Goal: Navigation & Orientation: Find specific page/section

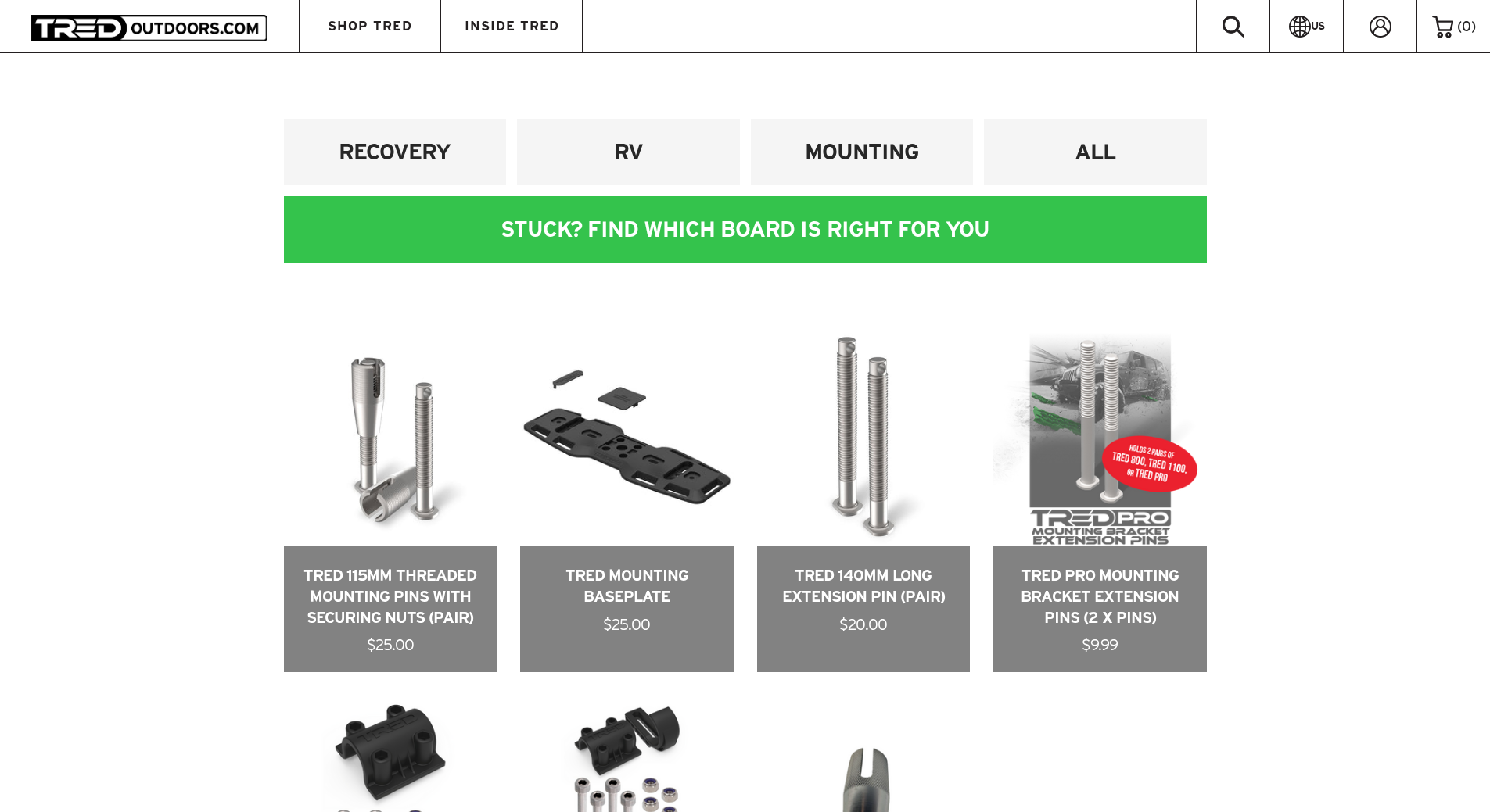
scroll to position [469, 0]
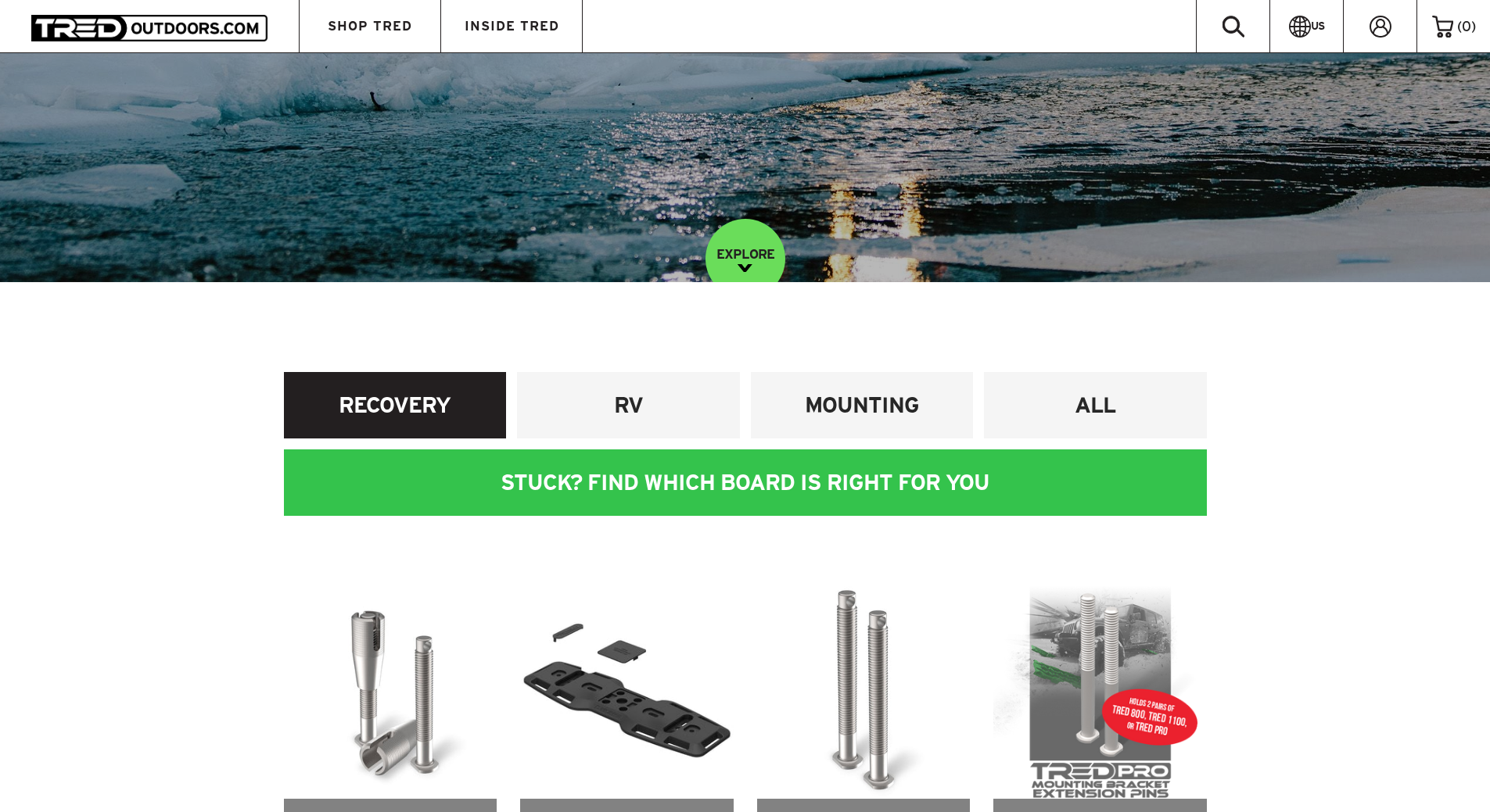
click at [396, 417] on h4 "RECOVERY" at bounding box center [394, 405] width 199 height 29
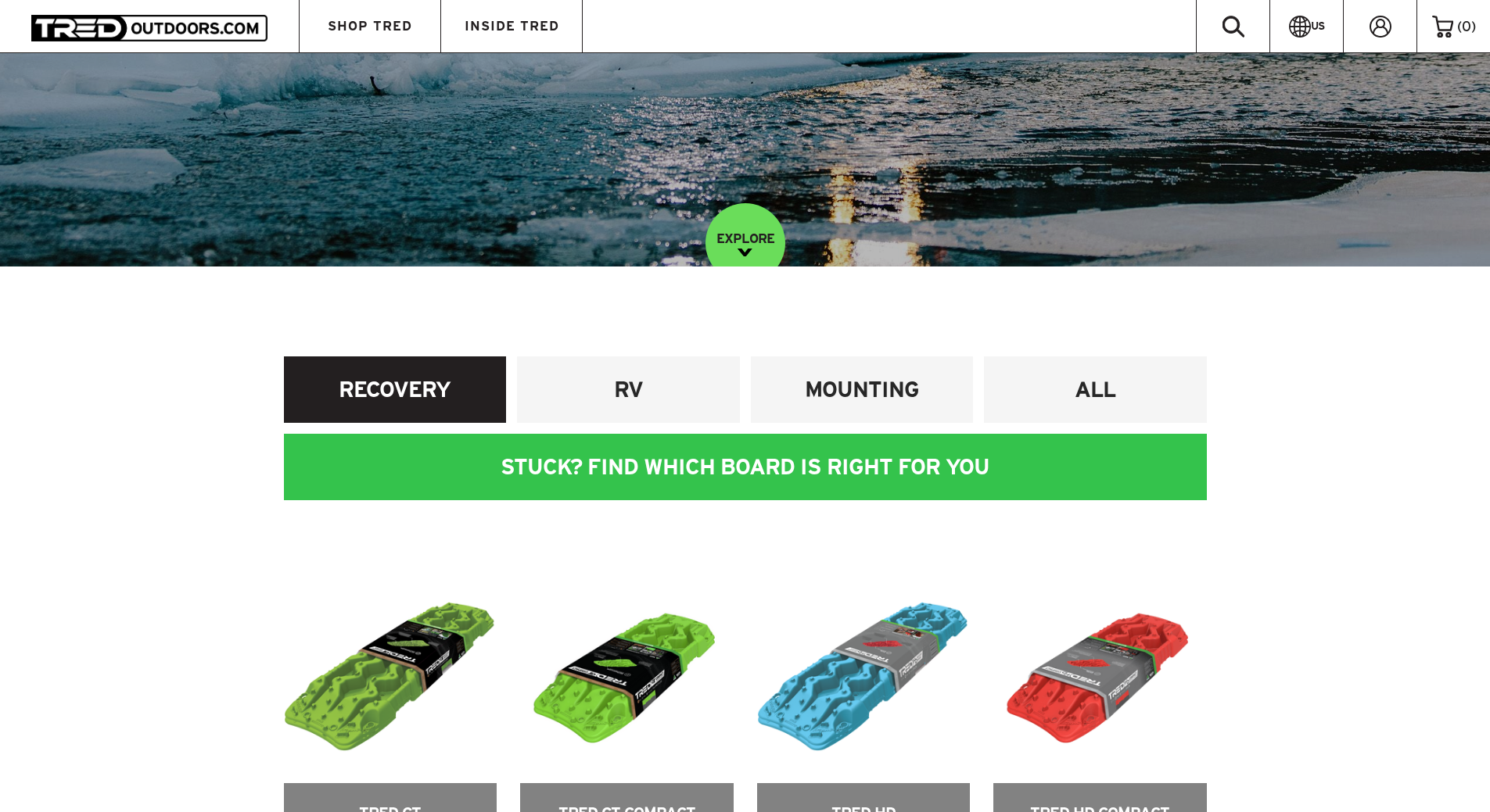
scroll to position [469, 0]
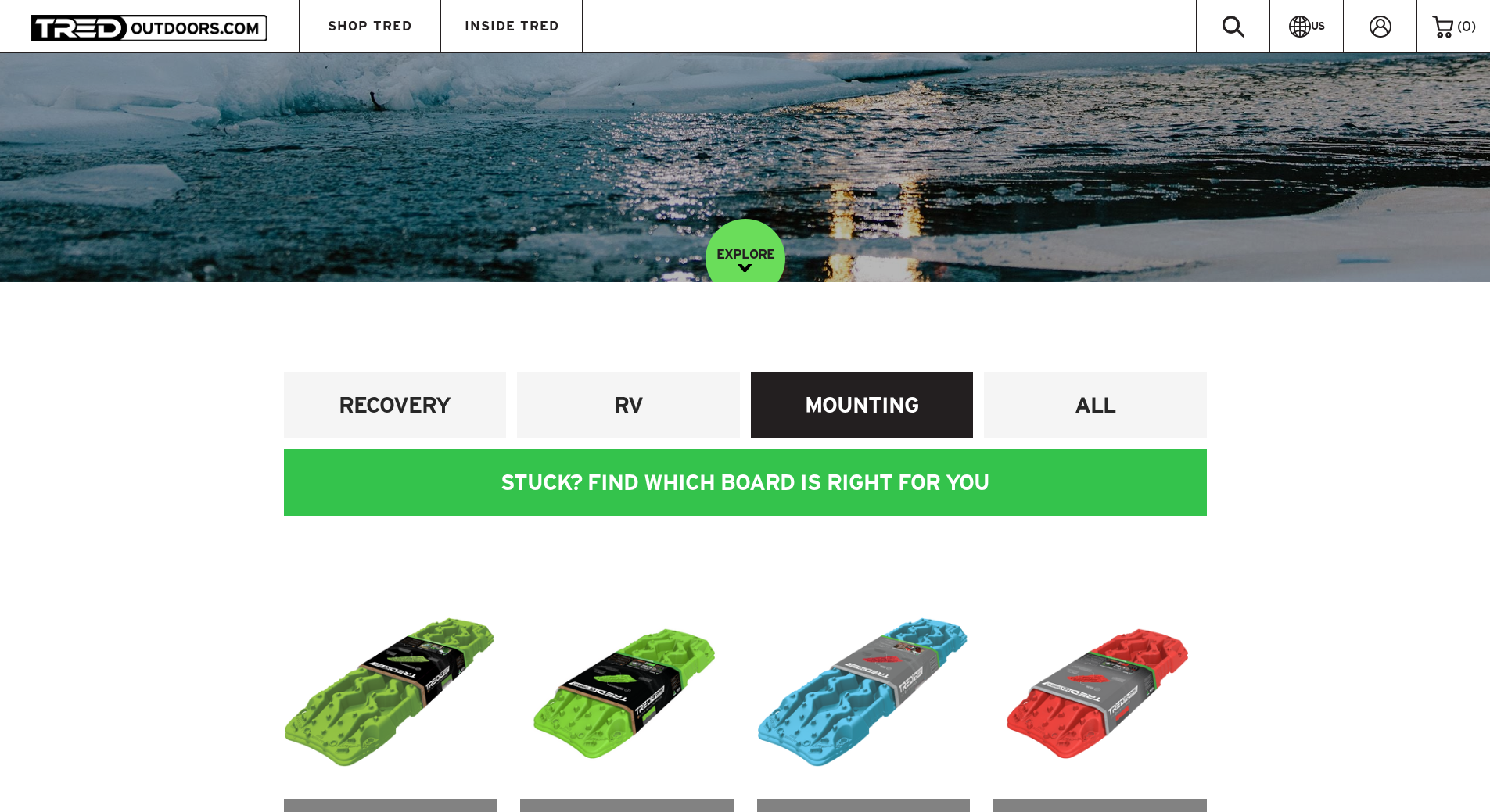
click at [808, 398] on h4 "MOUNTING" at bounding box center [862, 405] width 199 height 29
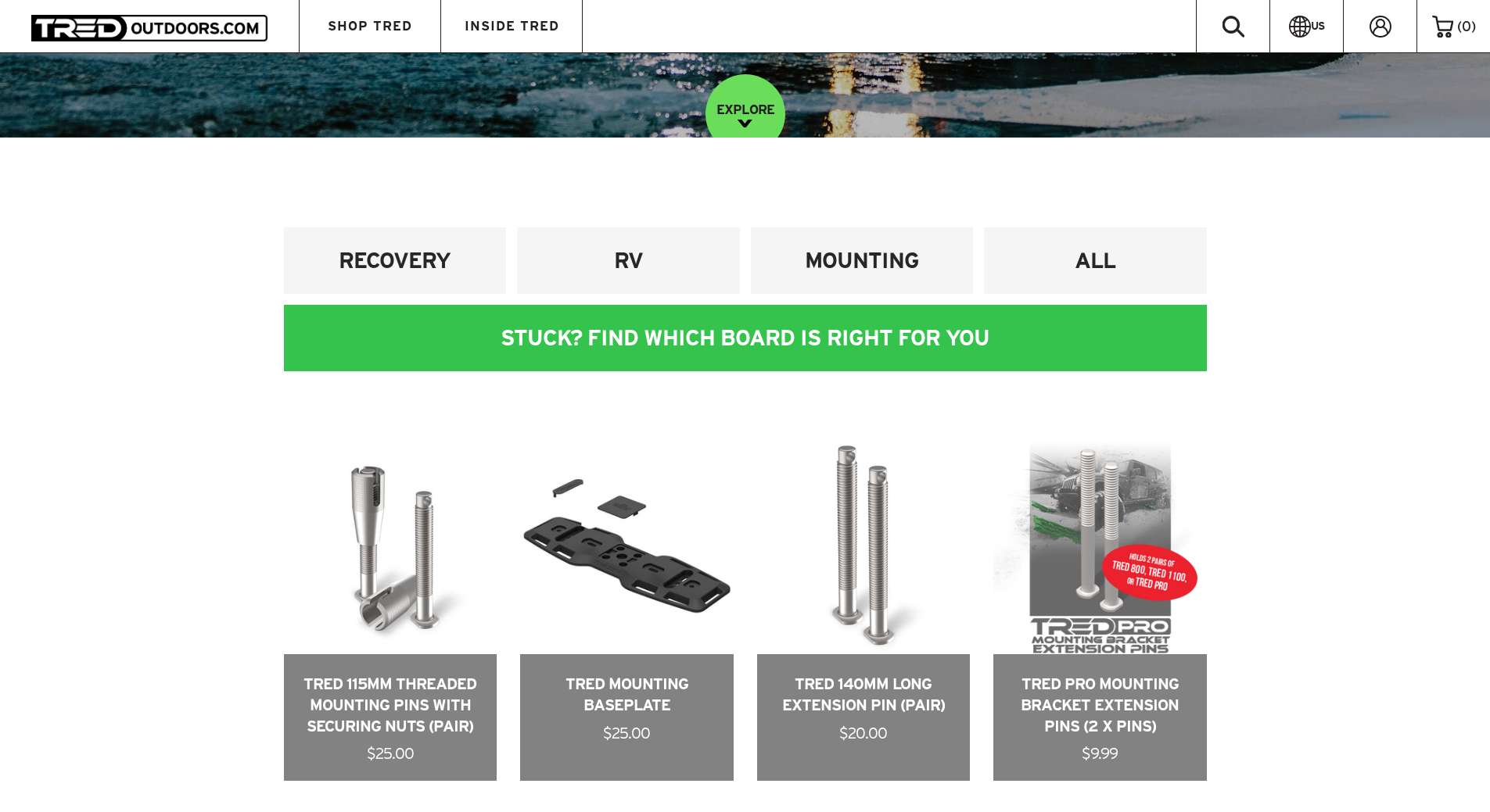
scroll to position [625, 0]
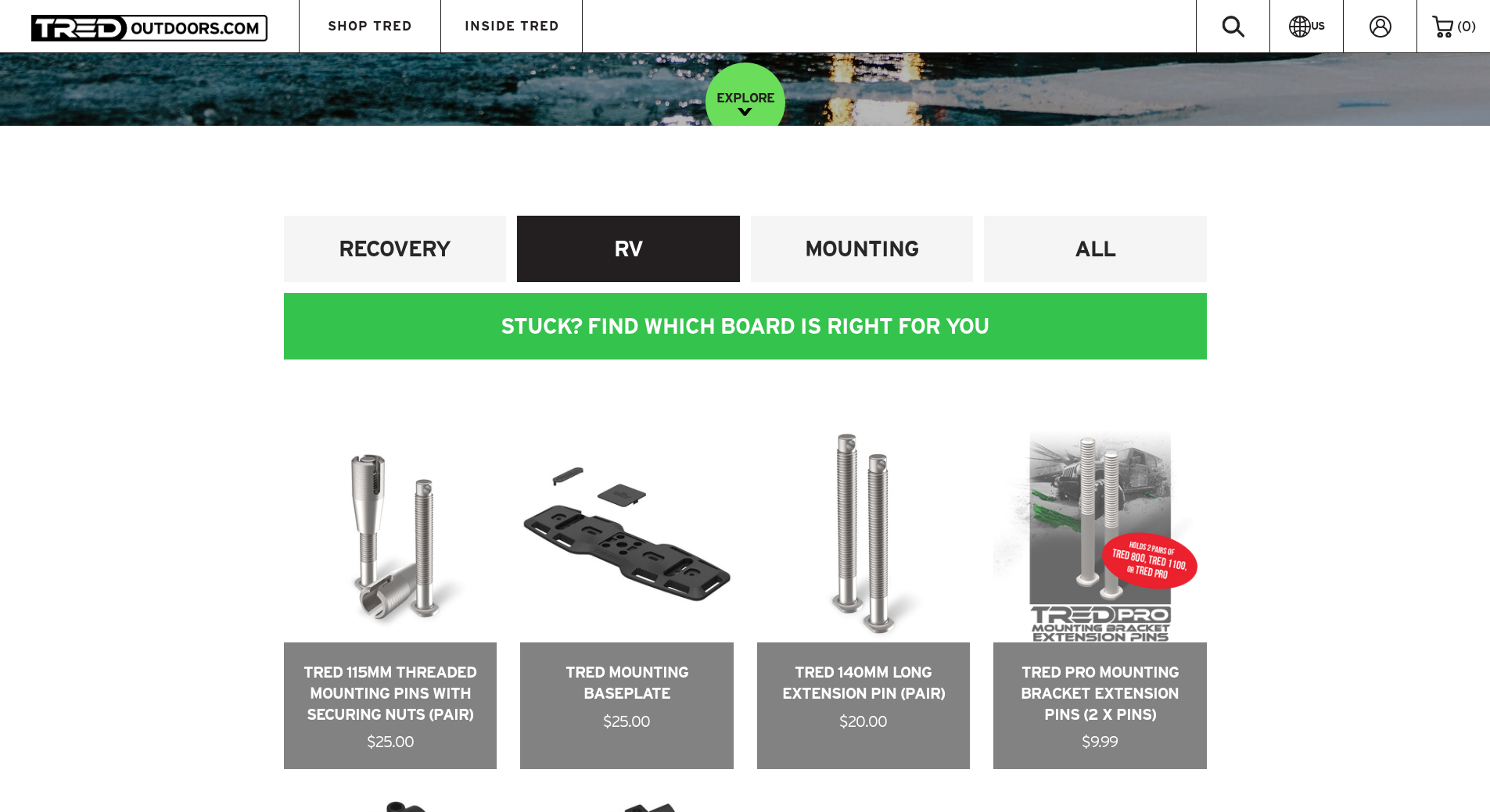
click at [612, 247] on h4 "RV" at bounding box center [627, 249] width 199 height 29
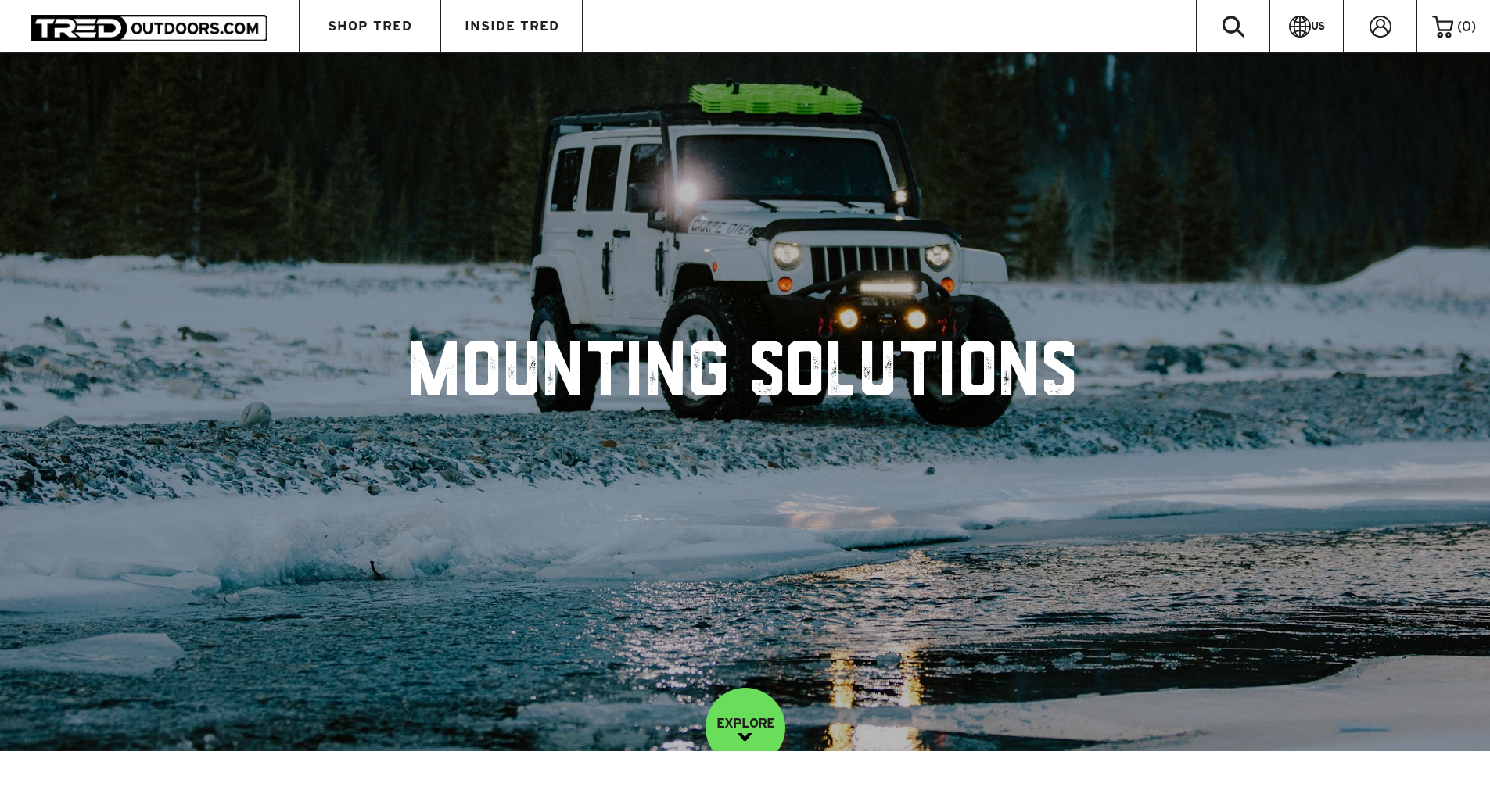
scroll to position [625, 0]
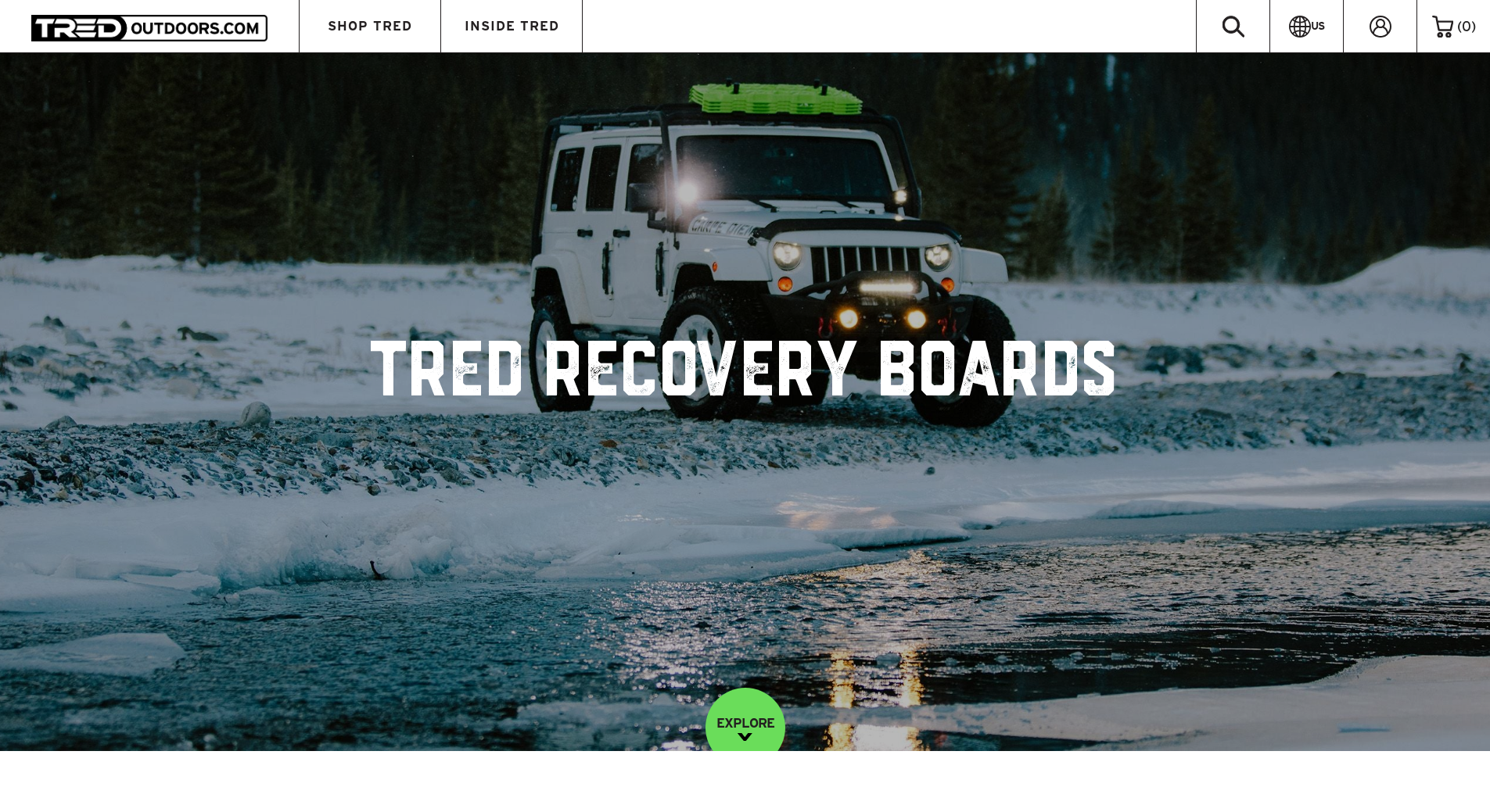
scroll to position [469, 0]
